Goal: Find specific page/section: Find specific page/section

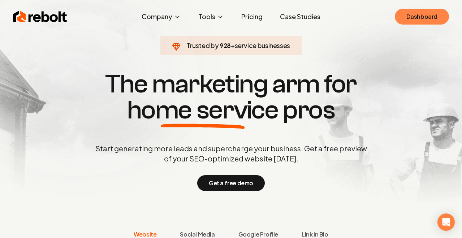
click at [402, 15] on link "Dashboard" at bounding box center [421, 17] width 54 height 16
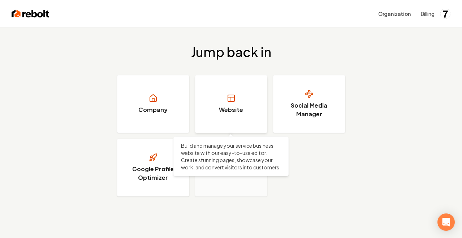
click at [219, 97] on link "Website" at bounding box center [231, 104] width 72 height 58
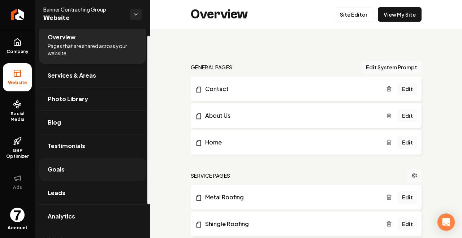
scroll to position [49, 0]
